Goal: Check status: Check status

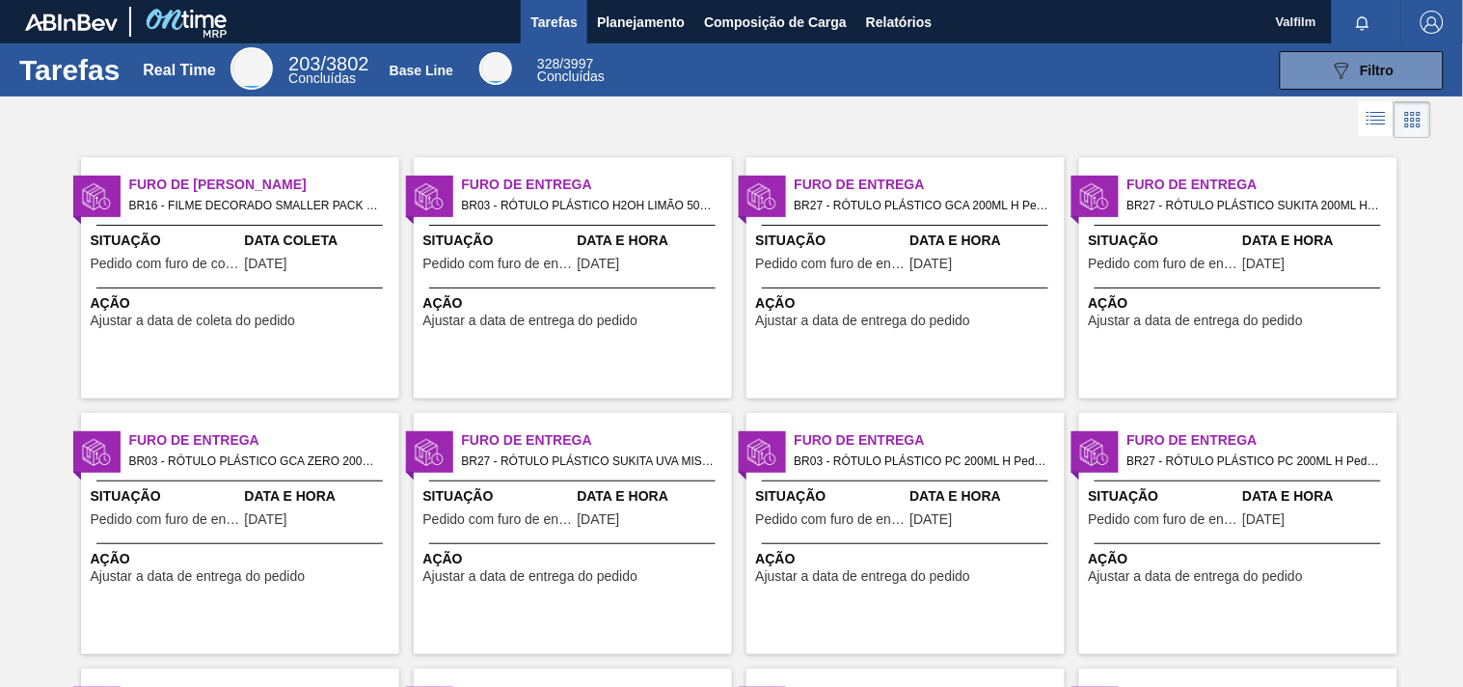
click at [229, 316] on span "Ajustar a data de coleta do pedido" at bounding box center [193, 320] width 205 height 14
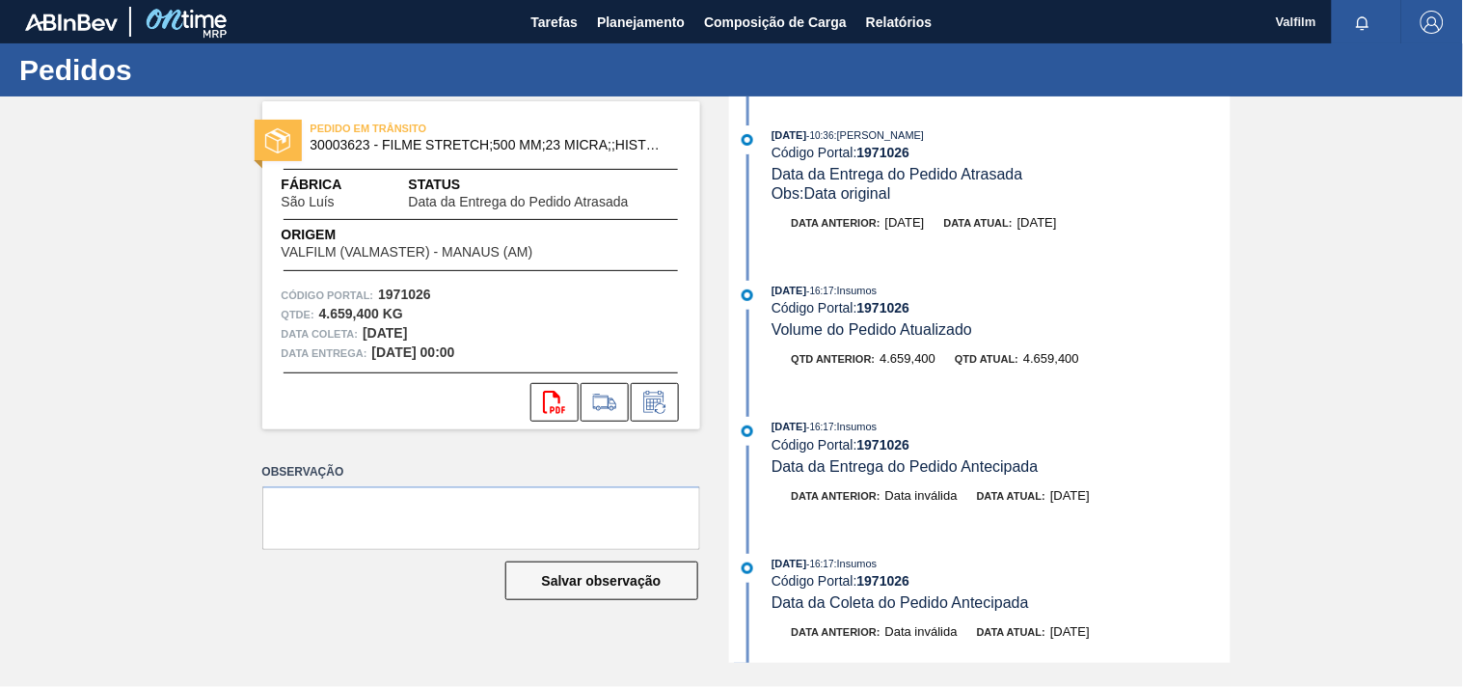
click at [129, 338] on div "PEDIDO EM TRÂNSITO 30003623 - FILME STRETCH;500 MM;23 MICRA;;HISTRETCH Fábrica …" at bounding box center [731, 379] width 1463 height 566
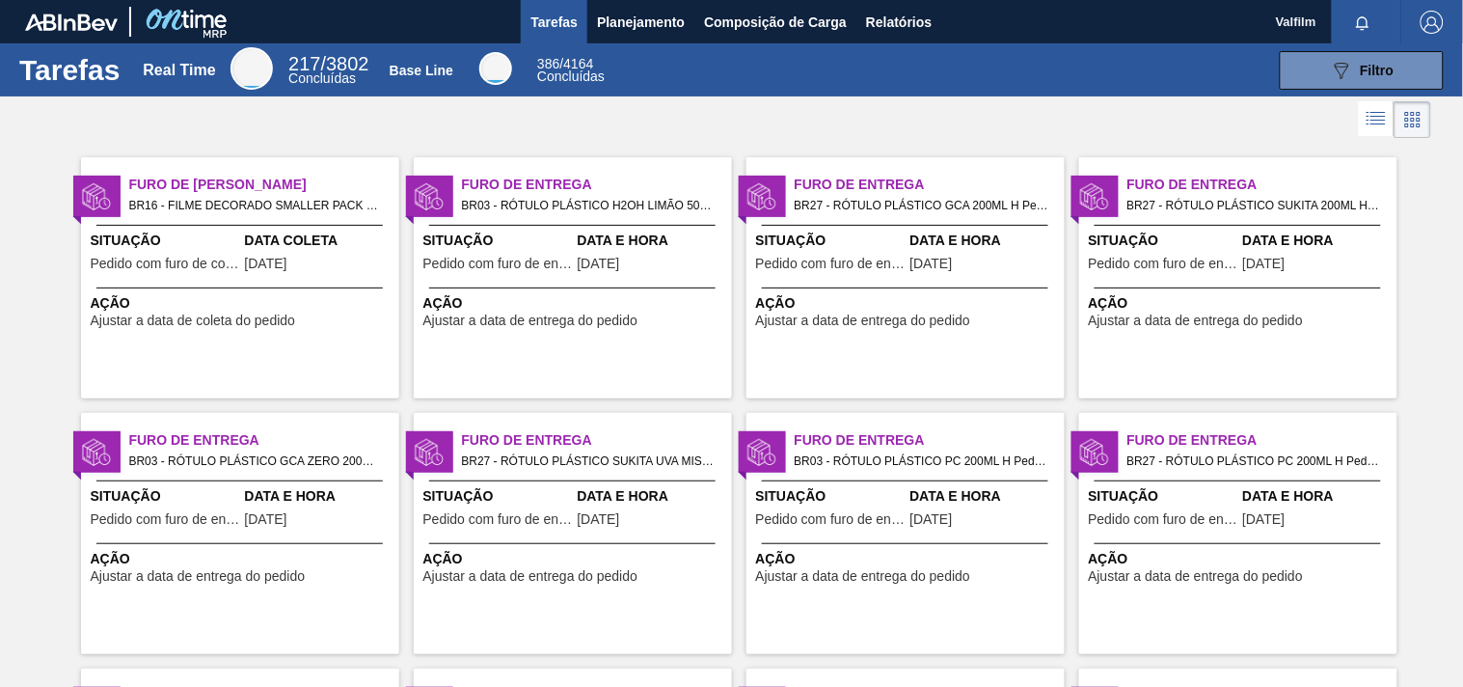
click at [217, 177] on span "Furo de Coleta" at bounding box center [264, 185] width 270 height 20
